Goal: Transaction & Acquisition: Purchase product/service

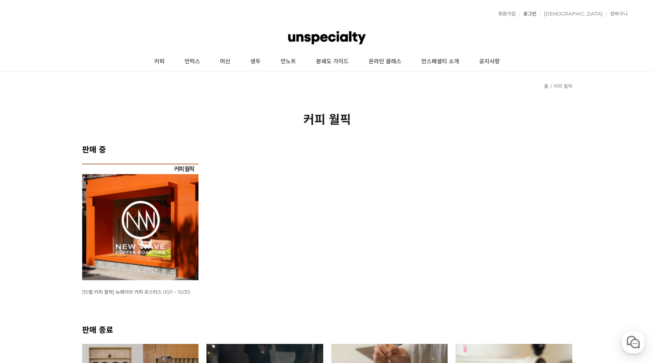
click at [536, 13] on link "로그인" at bounding box center [527, 14] width 17 height 5
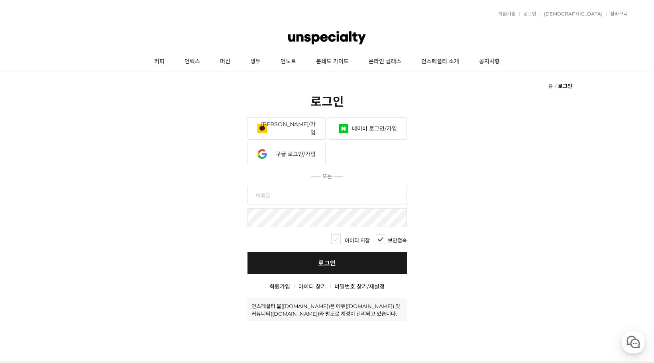
click at [372, 131] on link "네이버 로그인/가입" at bounding box center [368, 129] width 78 height 22
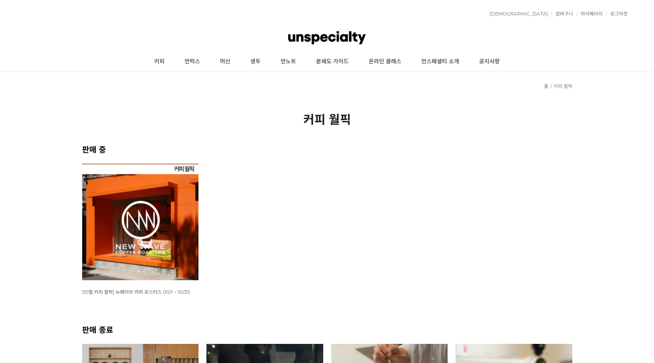
click at [131, 185] on img at bounding box center [140, 222] width 117 height 117
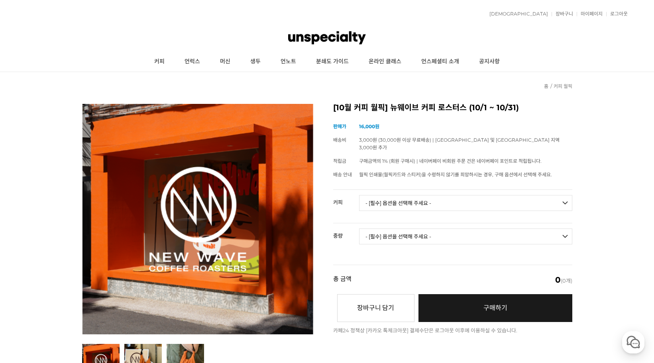
click at [417, 195] on select "- [필수] 옵션을 선택해 주세요 - ------------------- 언스페셜티 분쇄도 가이드 종이 받기 (주문 1건당 최대 1개 제공) …" at bounding box center [465, 203] width 213 height 16
click at [560, 12] on link "장바구니" at bounding box center [562, 14] width 22 height 5
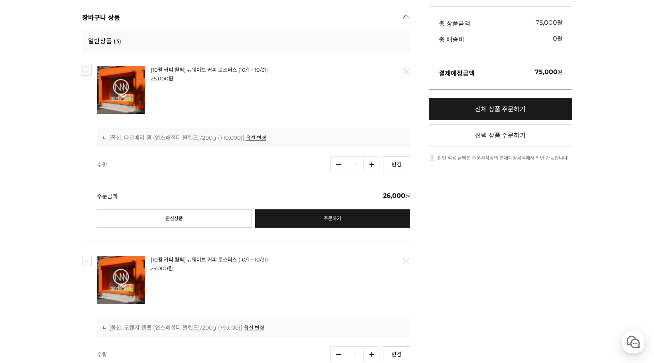
scroll to position [106, 0]
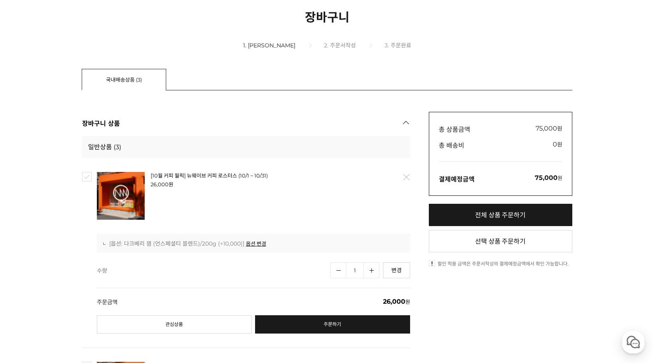
click at [92, 176] on div "[10월 커피 월픽] 뉴웨이브 커피 로스터스 (10/1 ~ 10/31) 26,000 원 -0 원 배송 : 0원 [무료] / 개별배송 배송주기 …" at bounding box center [246, 253] width 328 height 190
click at [401, 179] on link "삭제" at bounding box center [405, 177] width 17 height 17
click at [406, 174] on link "삭제" at bounding box center [405, 177] width 17 height 17
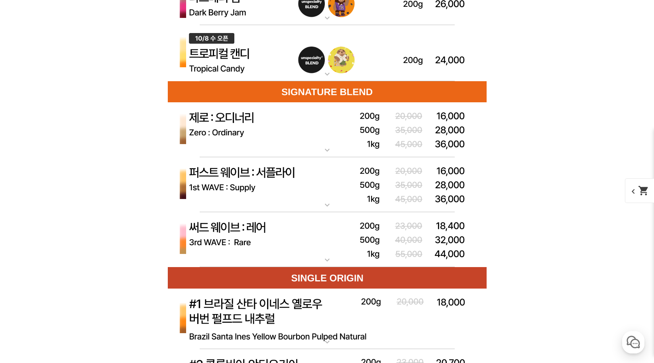
scroll to position [2337, 0]
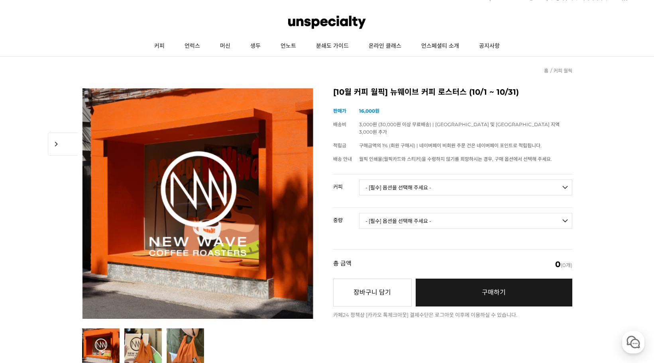
scroll to position [0, 0]
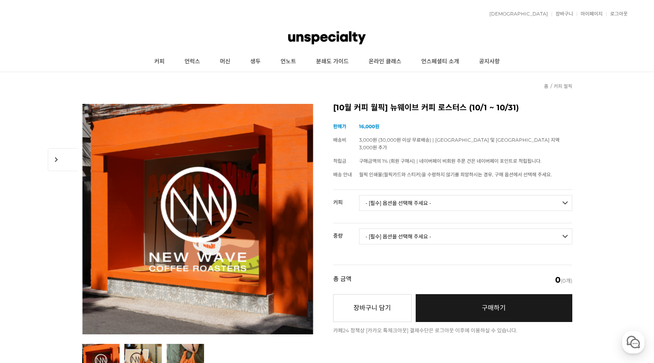
click at [408, 206] on td "- [필수] 옵션을 선택해 주세요 - ------------------- 언스페셜티 분쇄도 가이드 종이 받기 (주문 1건당 최대 1개 제공) …" at bounding box center [465, 206] width 213 height 33
click at [409, 200] on select "- [필수] 옵션을 선택해 주세요 - ------------------- 언스페셜티 분쇄도 가이드 종이 받기 (주문 1건당 최대 1개 제공) …" at bounding box center [465, 203] width 213 height 16
select select "다크베리 잼 (언스페셜티 블렌드)"
click at [359, 195] on select "- [필수] 옵션을 선택해 주세요 - ------------------- 언스페셜티 분쇄도 가이드 종이 받기 (주문 1건당 최대 1개 제공) …" at bounding box center [465, 203] width 213 height 16
click at [394, 229] on select "- [필수] 옵션을 선택해 주세요 - ------------------- 200g" at bounding box center [465, 237] width 213 height 16
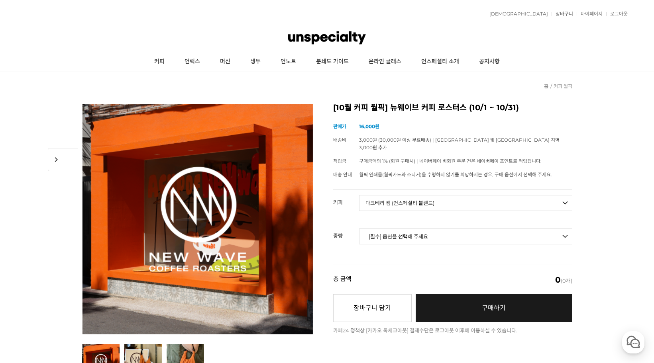
select select "200g"
click at [359, 229] on select "- [필수] 옵션을 선택해 주세요 - ------------------- 200g" at bounding box center [465, 237] width 213 height 16
select select "*"
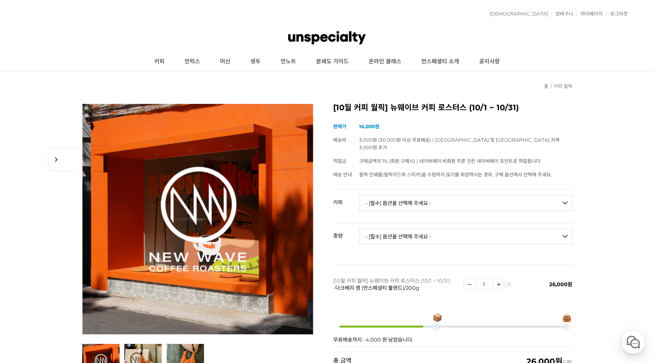
click at [409, 196] on select "- [필수] 옵션을 선택해 주세요 - ------------------- 언스페셜티 분쇄도 가이드 종이 받기 (주문 1건당 최대 1개 제공) …" at bounding box center [465, 203] width 213 height 16
select select "[10.8 오픈] 트로피컬 캔디 (언스페셜티 블렌드)"
click at [359, 195] on select "- [필수] 옵션을 선택해 주세요 - ------------------- 언스페셜티 분쇄도 가이드 종이 받기 (주문 1건당 최대 1개 제공) …" at bounding box center [465, 203] width 213 height 16
click at [398, 229] on select "- [필수] 옵션을 선택해 주세요 - ------------------- 200g" at bounding box center [465, 237] width 213 height 16
select select "200g"
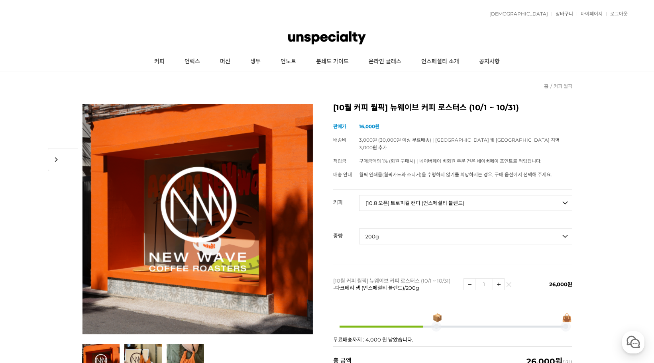
click at [359, 229] on select "- [필수] 옵션을 선택해 주세요 - ------------------- 200g" at bounding box center [465, 237] width 213 height 16
select select "*"
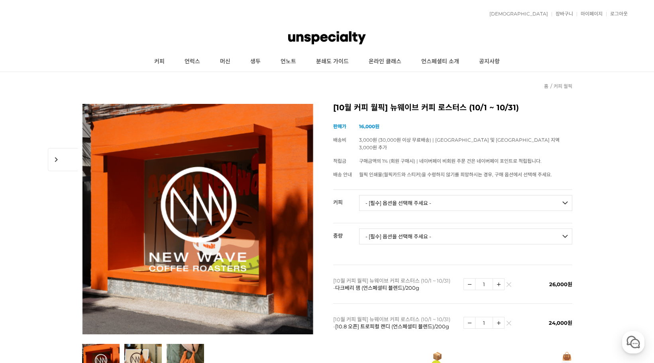
scroll to position [106, 0]
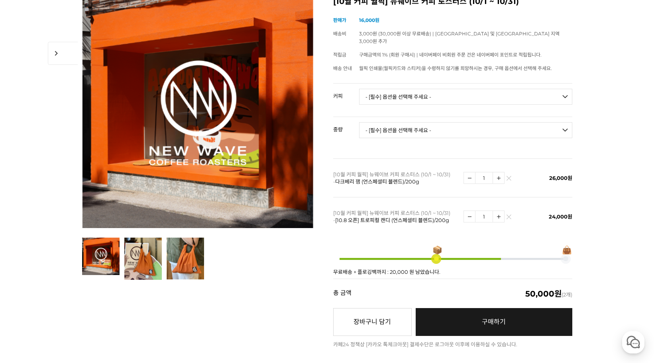
click at [443, 308] on link "구매하기 예약주문 REGULAR DELIVERY" at bounding box center [493, 322] width 157 height 28
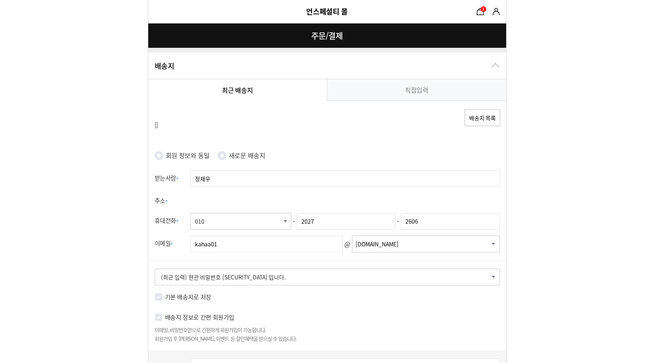
click at [185, 152] on label "회원 정보와 동일" at bounding box center [188, 156] width 44 height 12
click at [163, 152] on input "회원 정보와 동일" at bounding box center [159, 155] width 9 height 9
radio input "true"
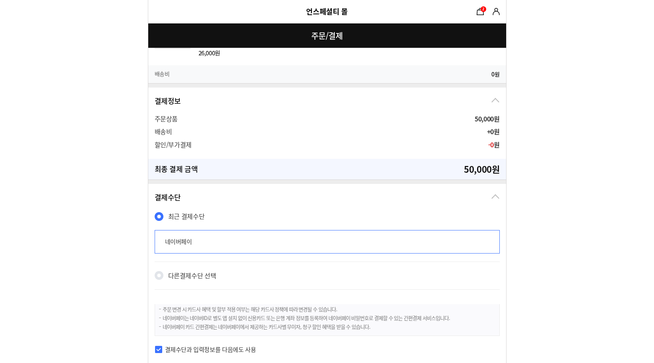
scroll to position [386, 0]
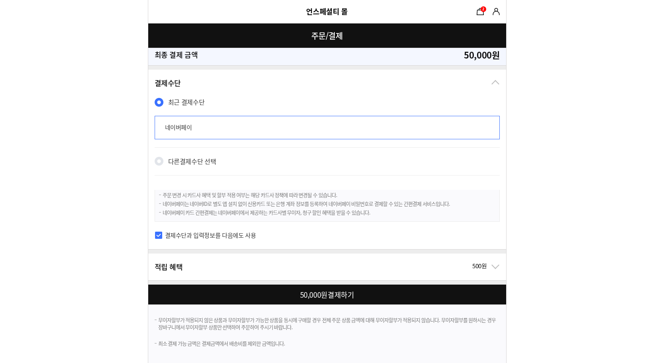
click at [339, 296] on div at bounding box center [328, 295] width 361 height 20
checkbox input "true"
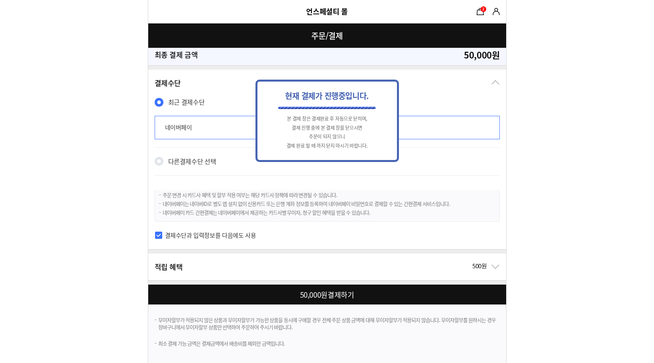
scroll to position [0, 0]
